Goal: Task Accomplishment & Management: Complete application form

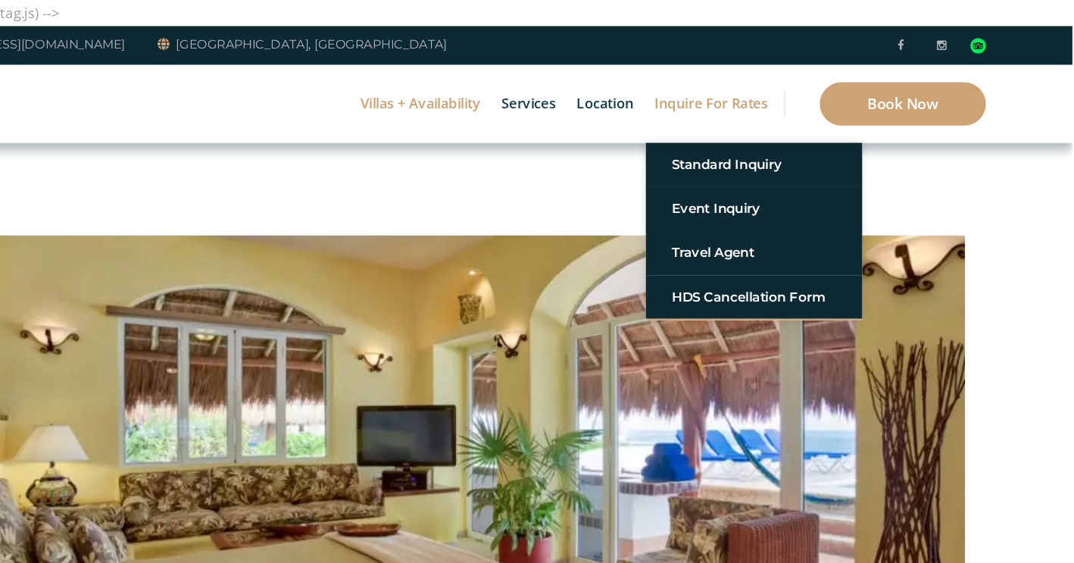
click at [735, 93] on link "Inquire for Rates" at bounding box center [758, 91] width 114 height 68
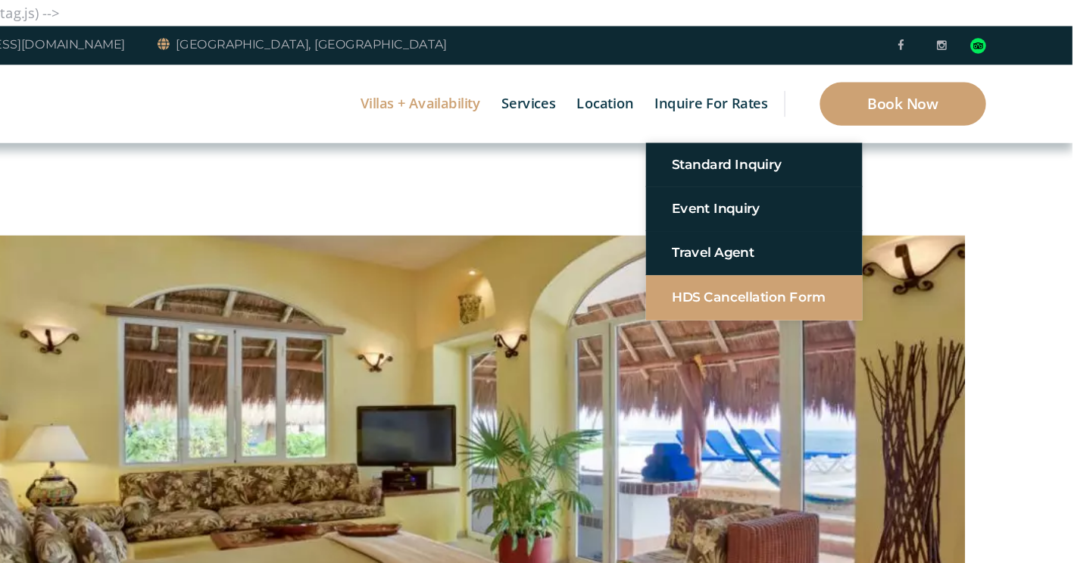
click at [764, 258] on link "HDS Cancellation Form" at bounding box center [796, 259] width 144 height 27
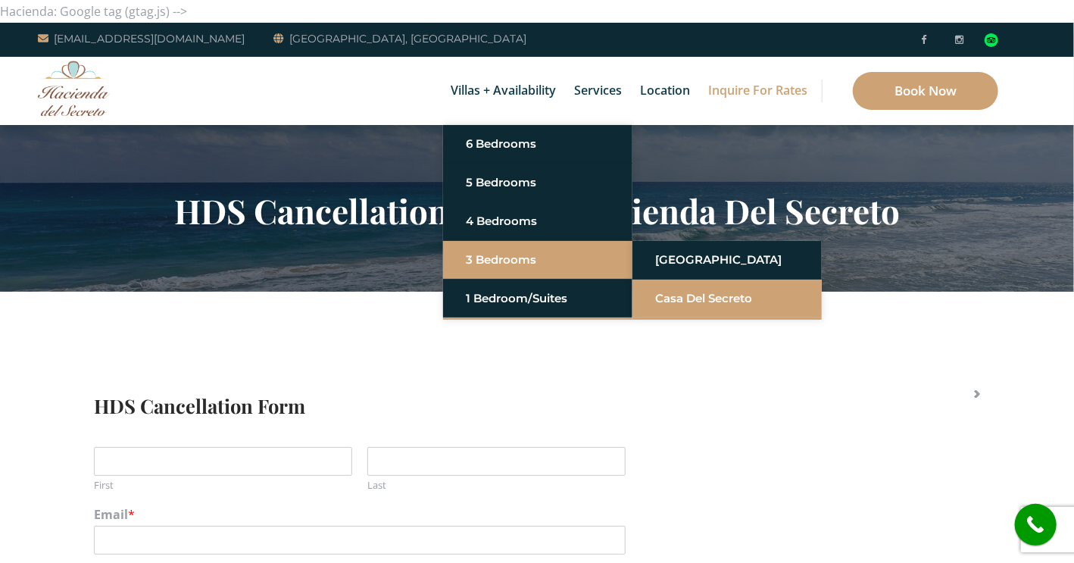
click at [685, 296] on link "Casa del Secreto" at bounding box center [727, 298] width 144 height 27
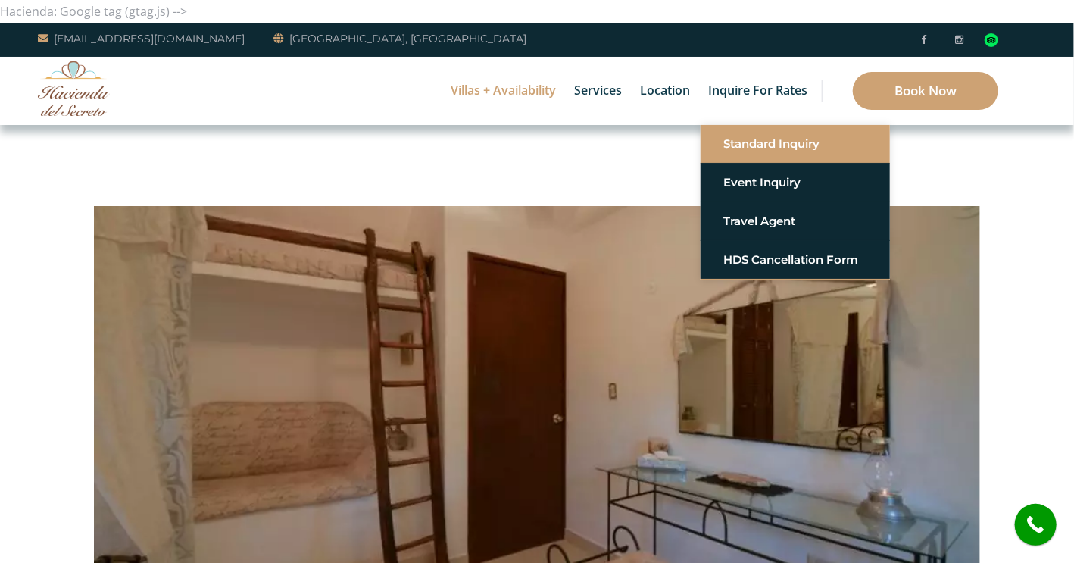
click at [764, 148] on link "Standard Inquiry" at bounding box center [796, 143] width 144 height 27
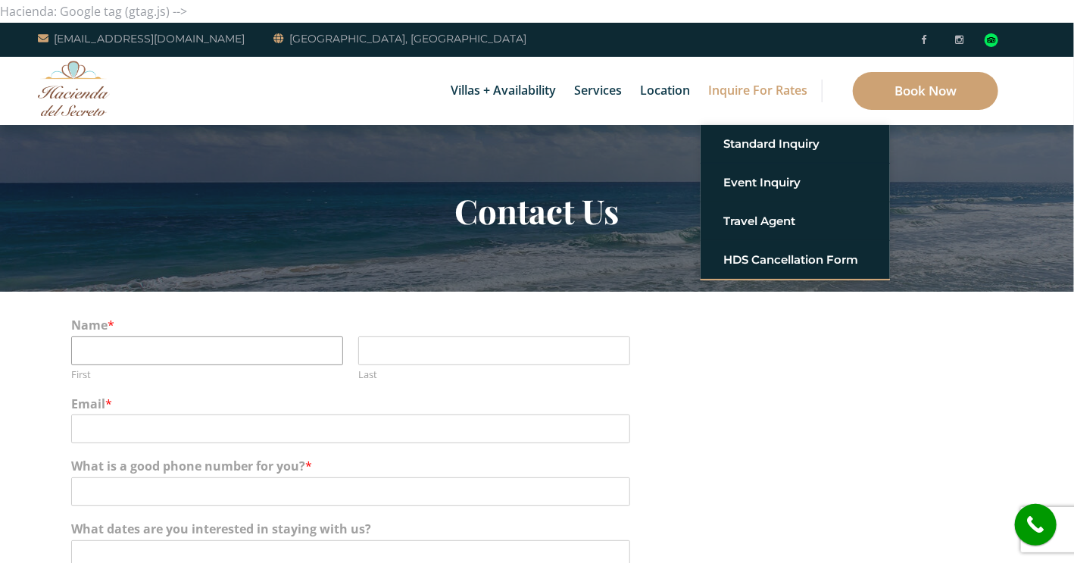
click at [212, 348] on input "First" at bounding box center [207, 350] width 272 height 29
type input "Tania"
type input "Neufeld"
type input "tanianeufeld@gmail.com"
type input "5874814101"
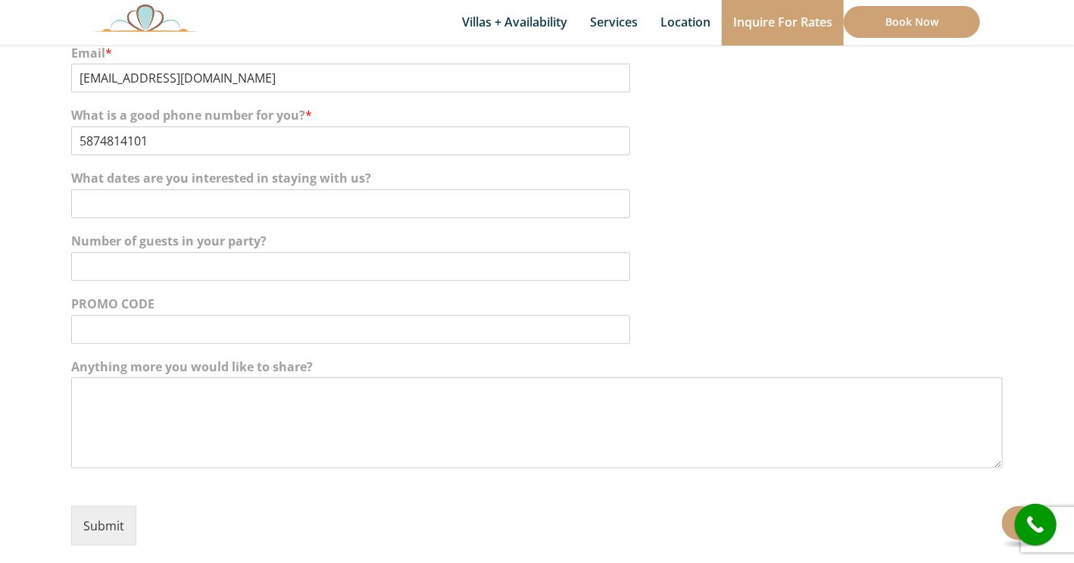
scroll to position [358, 0]
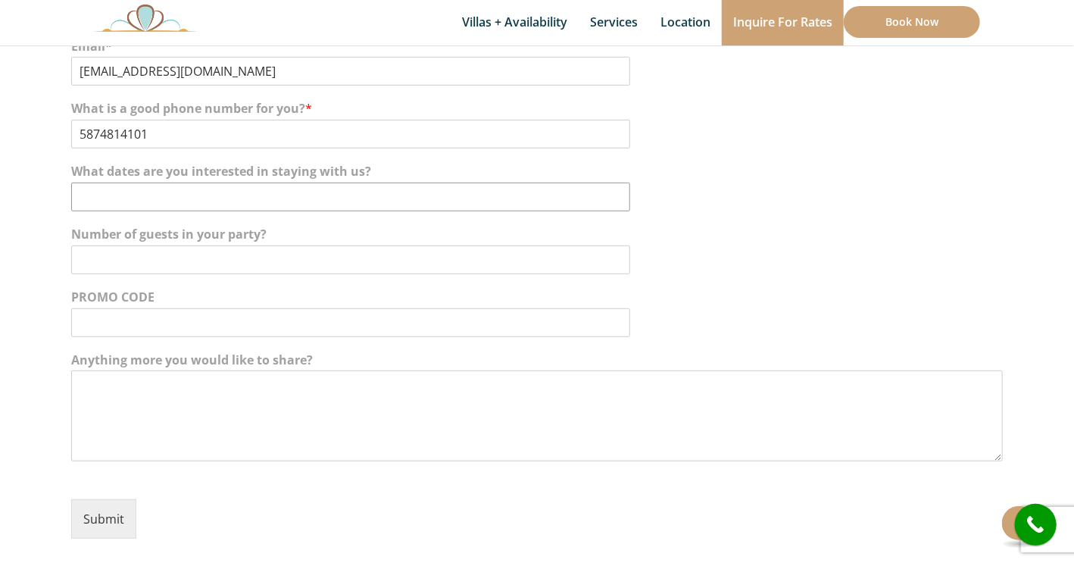
click at [126, 195] on input "What dates are you interested in staying with us?" at bounding box center [350, 197] width 559 height 29
type input "i"
type input "unsure as of yet"
click at [115, 262] on input "Number of guests in your party?" at bounding box center [350, 259] width 559 height 29
type input "6-10 still discussing who we would want"
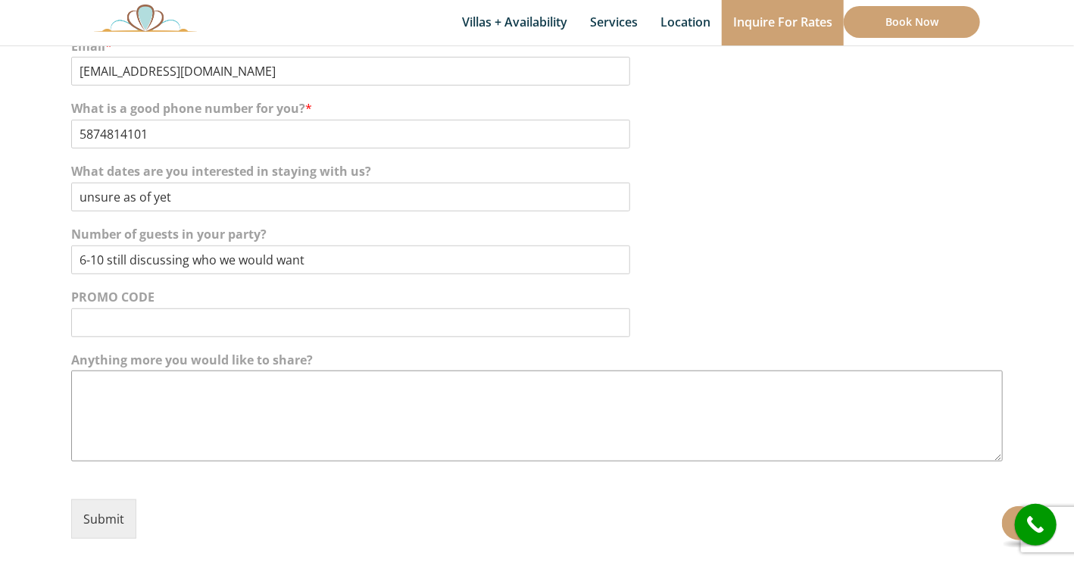
click at [158, 408] on textarea "Anything more you would like to share?" at bounding box center [537, 415] width 932 height 91
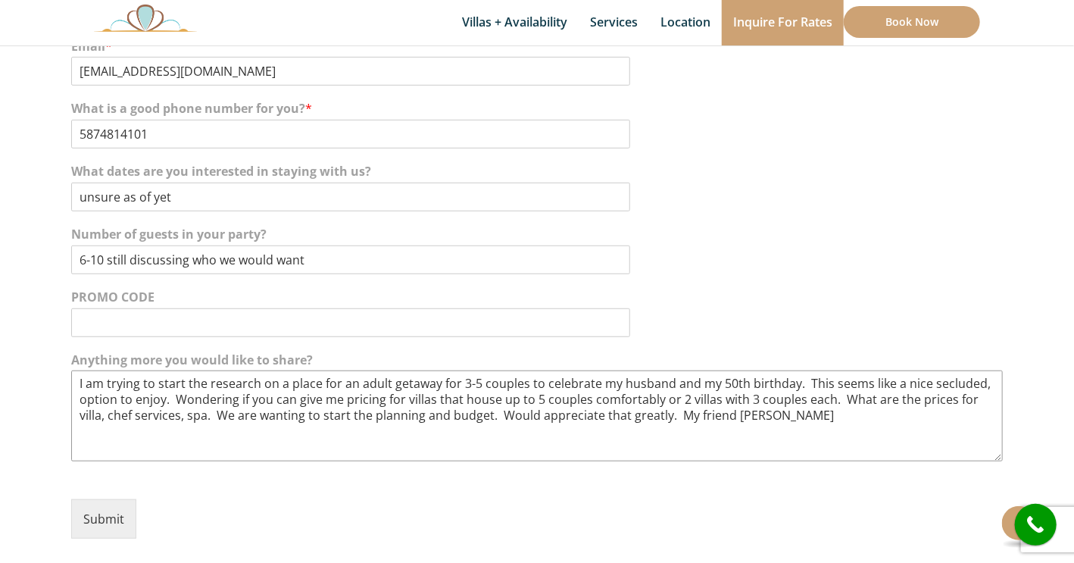
click at [811, 414] on textarea "I am trying to start the research on a place for an adult getaway for 3-5 coupl…" at bounding box center [537, 415] width 932 height 91
click at [884, 416] on textarea "I am trying to start the research on a place for an adult getaway for 3-5 coupl…" at bounding box center [537, 415] width 932 height 91
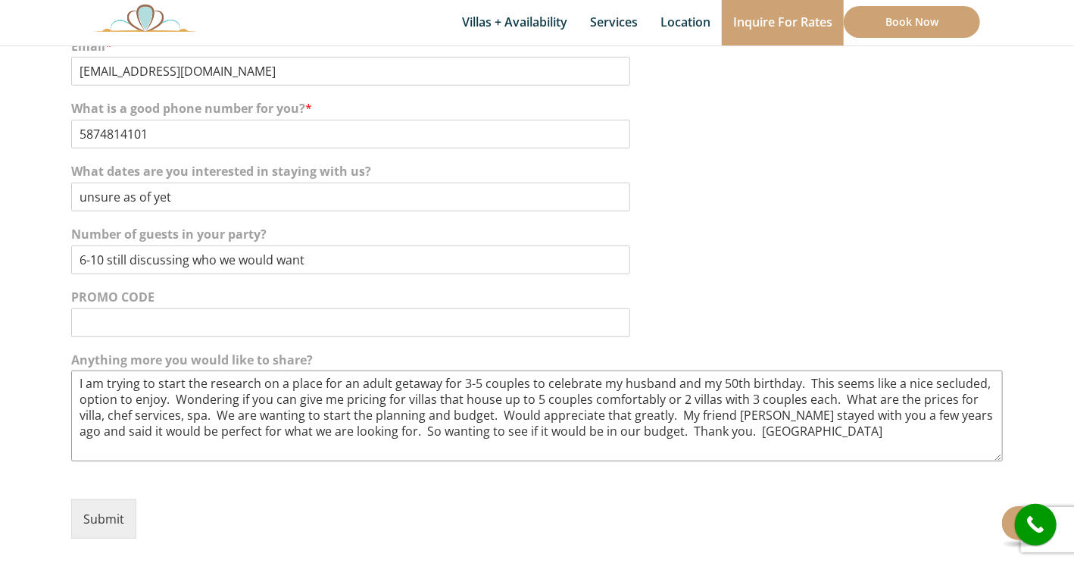
click at [215, 414] on textarea "I am trying to start the research on a place for an adult getaway for 3-5 coupl…" at bounding box center [537, 415] width 932 height 91
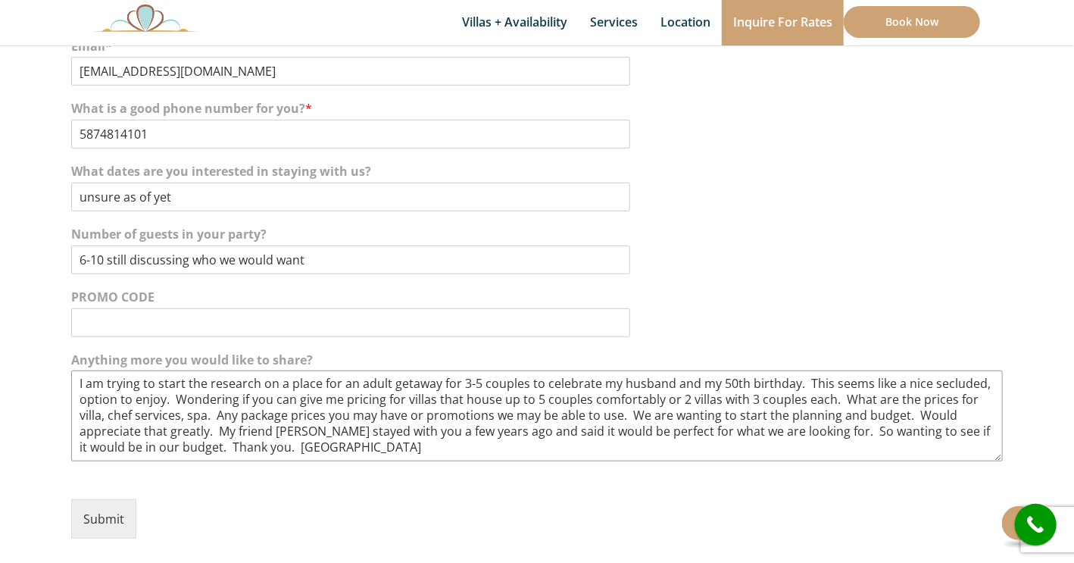
click at [517, 452] on textarea "I am trying to start the research on a place for an adult getaway for 3-5 coupl…" at bounding box center [537, 415] width 932 height 91
type textarea "I am trying to start the research on a place for an adult getaway for 3-5 coupl…"
click at [94, 520] on button "Submit" at bounding box center [103, 518] width 65 height 39
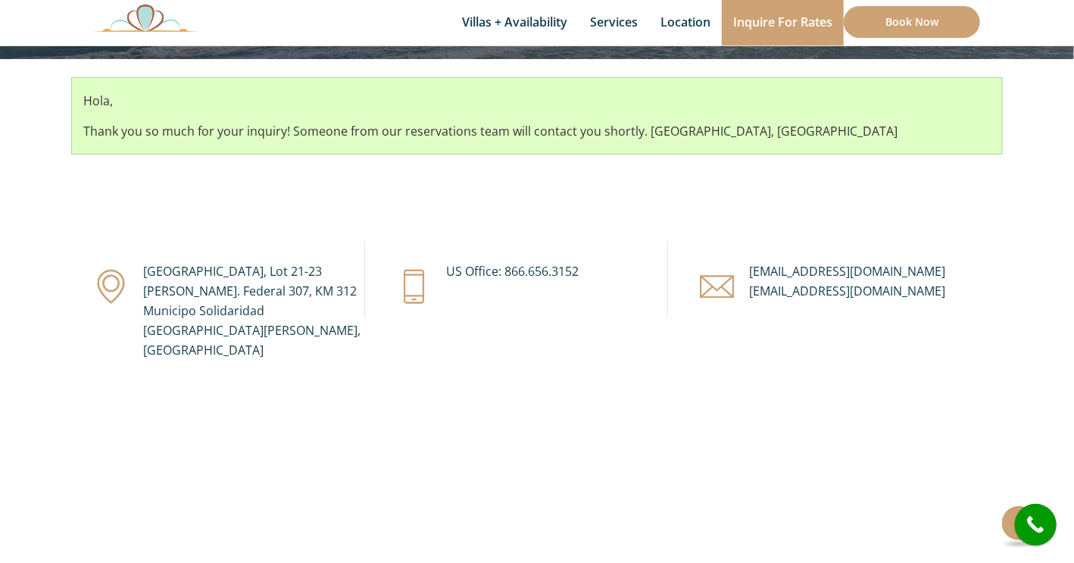
scroll to position [233, 0]
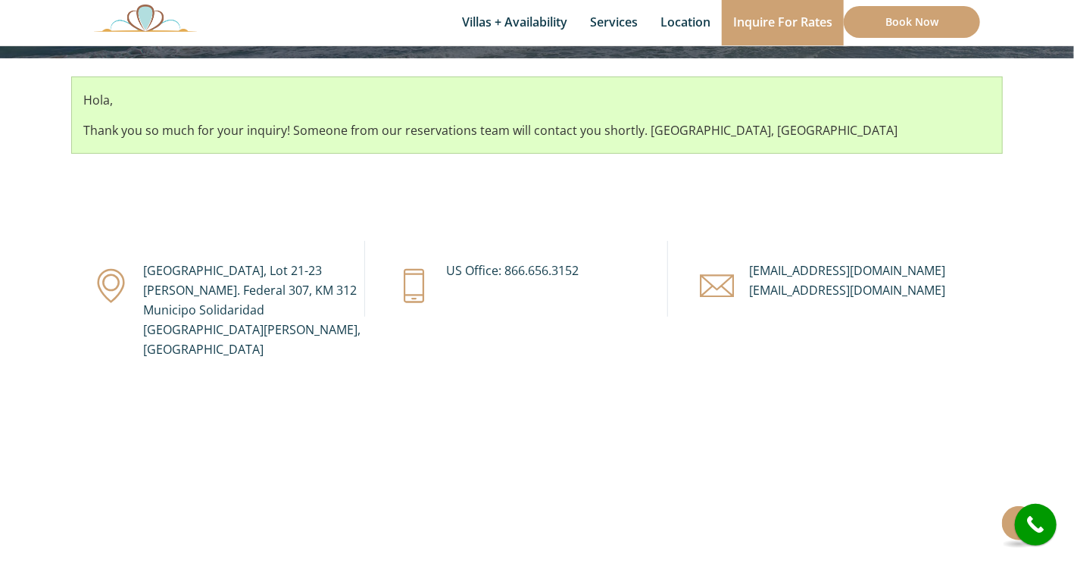
click at [895, 123] on p "Thank you so much for your inquiry! Someone from our reservations team will con…" at bounding box center [537, 130] width 908 height 23
